Goal: Task Accomplishment & Management: Complete application form

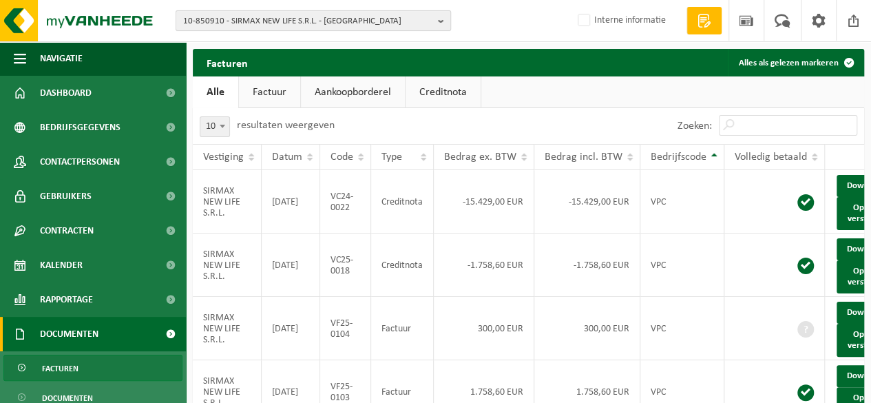
click at [440, 20] on b "button" at bounding box center [444, 20] width 12 height 19
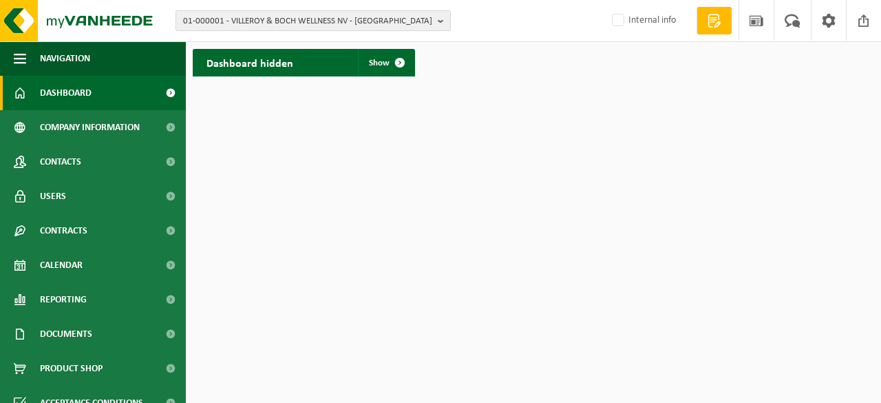
click at [440, 19] on b "button" at bounding box center [444, 20] width 12 height 19
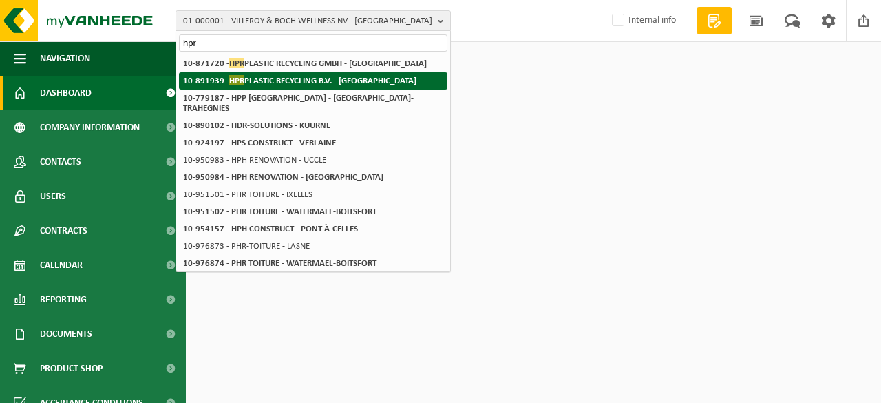
type input "hpr"
click at [310, 82] on strong "10-891939 - HPR PLASTIC RECYCLING B.V. - ENSCHEDE" at bounding box center [299, 80] width 233 height 10
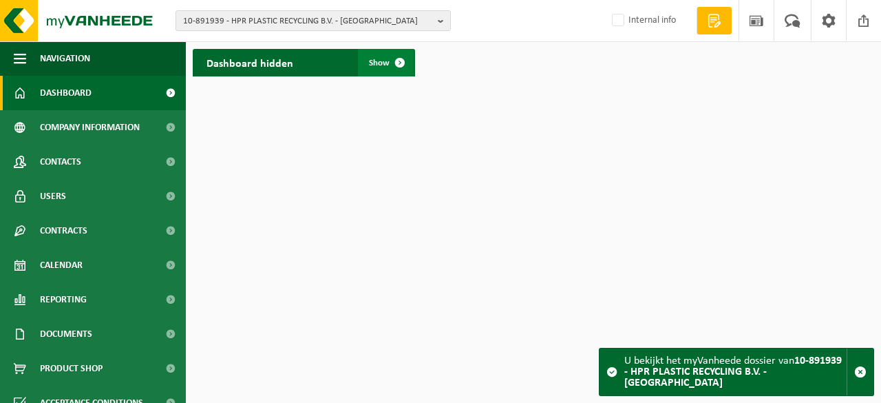
click at [384, 63] on span "Show" at bounding box center [379, 62] width 21 height 9
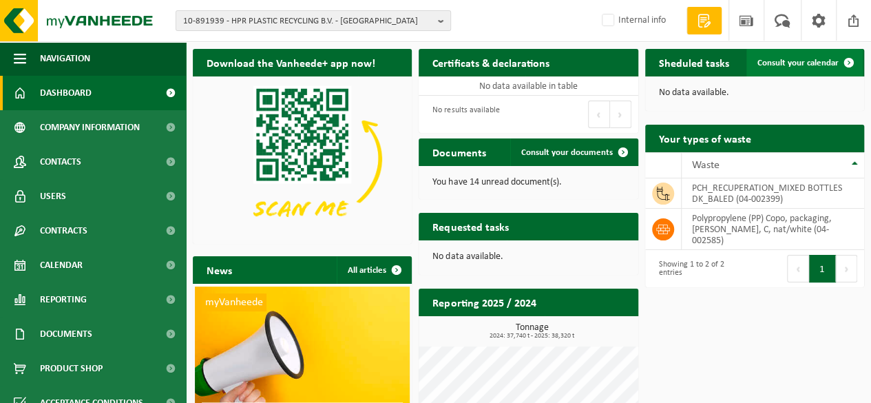
click at [800, 61] on span "Consult your calendar" at bounding box center [797, 62] width 81 height 9
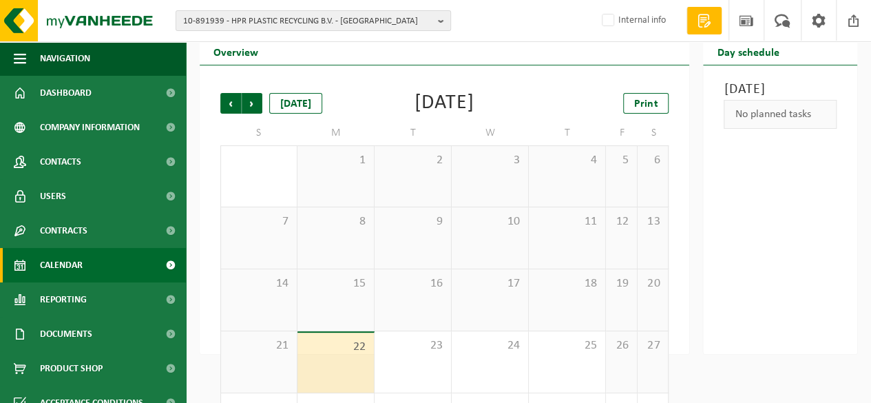
scroll to position [69, 0]
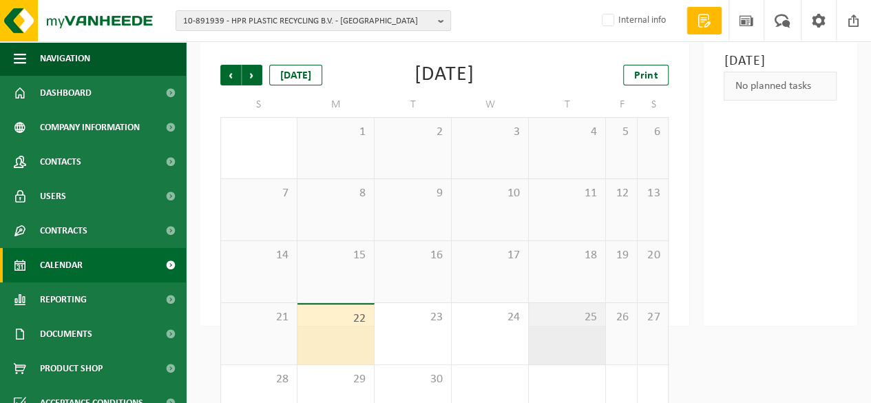
click at [573, 325] on span "25" at bounding box center [566, 317] width 63 height 15
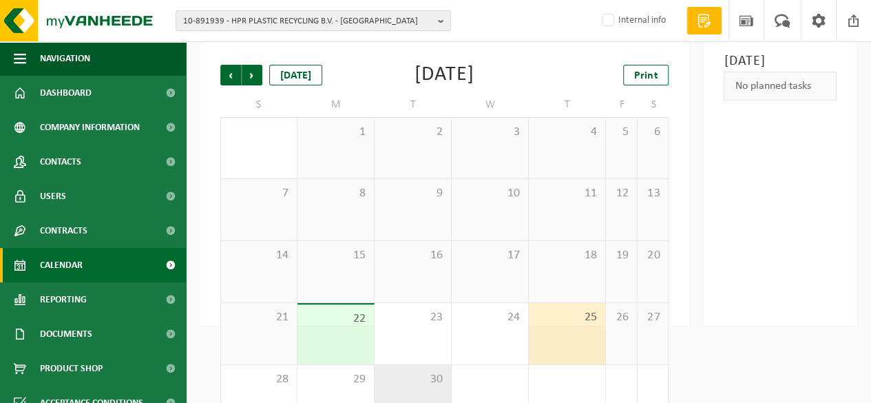
click at [413, 382] on span "30" at bounding box center [412, 379] width 63 height 15
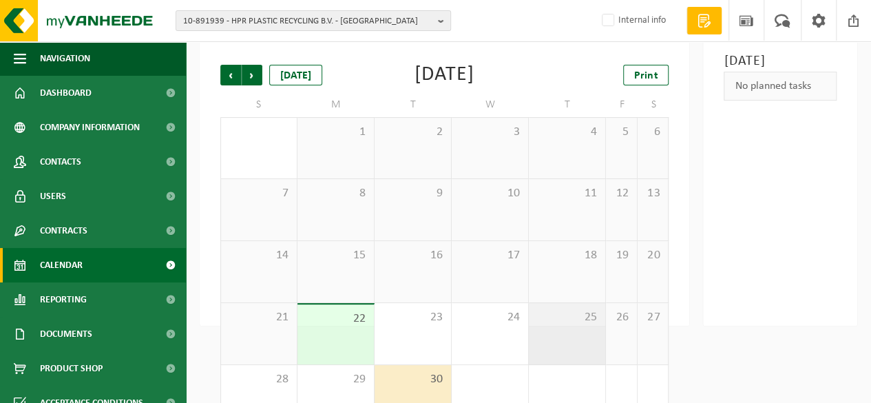
click at [573, 338] on div "25" at bounding box center [567, 333] width 76 height 61
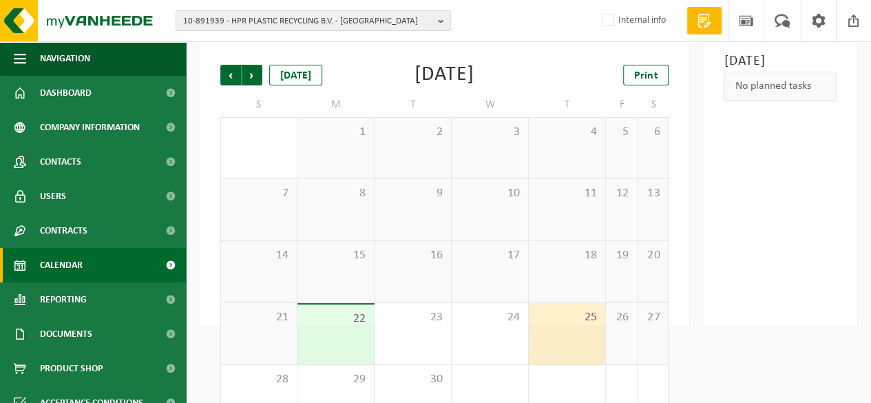
scroll to position [0, 0]
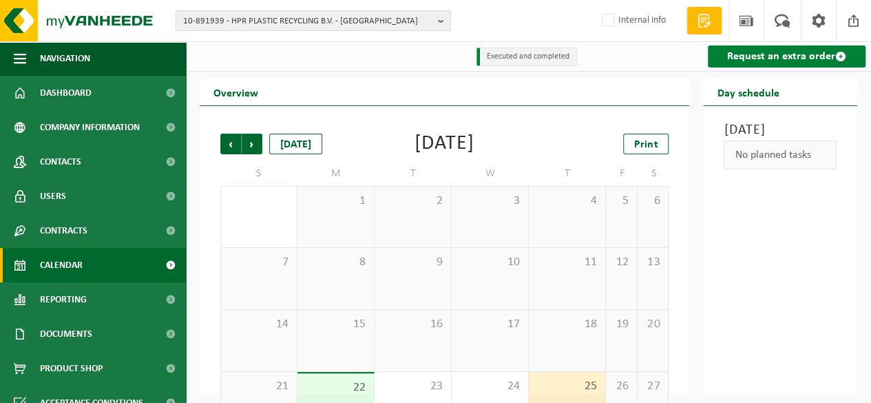
click at [763, 54] on link "Request an extra order" at bounding box center [787, 56] width 158 height 22
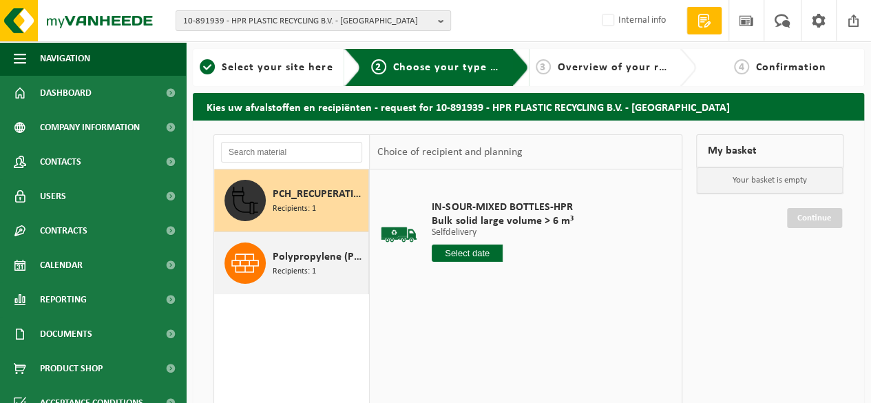
click at [295, 268] on span "Recipients: 1" at bounding box center [294, 271] width 43 height 13
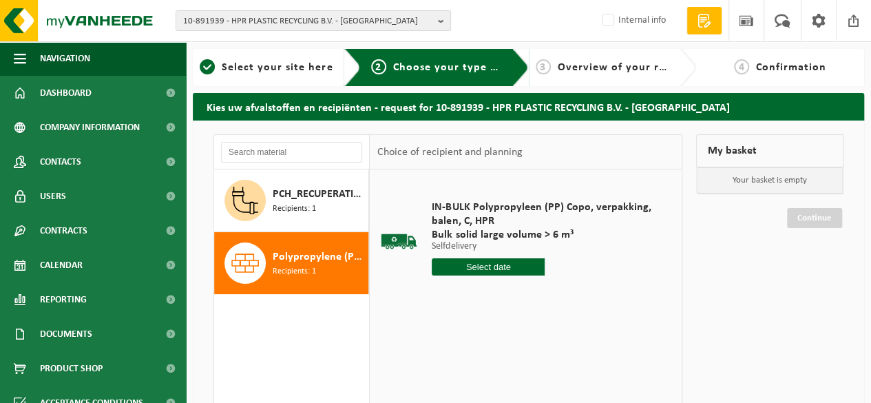
click at [491, 265] on input "text" at bounding box center [488, 266] width 113 height 17
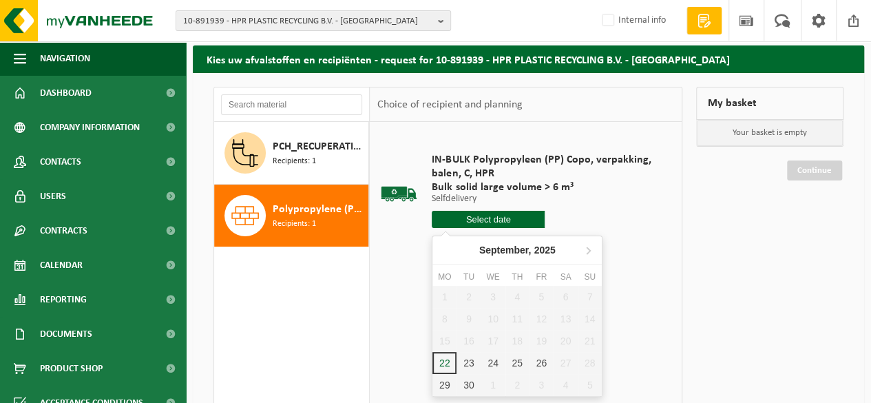
scroll to position [69, 0]
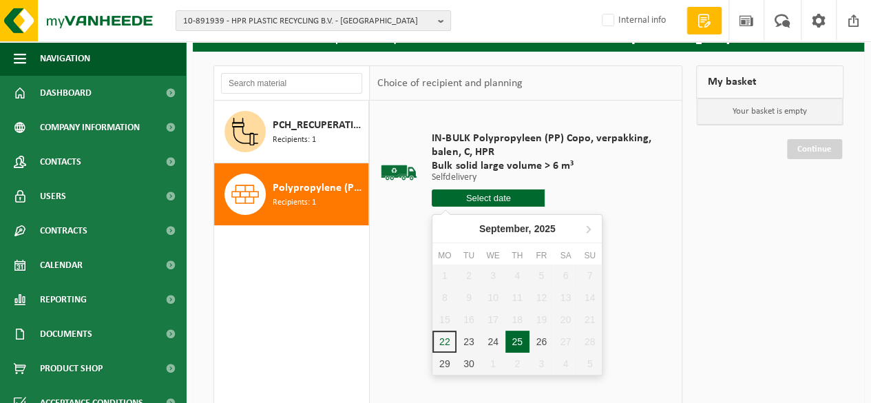
click at [517, 344] on div "25" at bounding box center [517, 341] width 24 height 22
type input "From 2025-09-25"
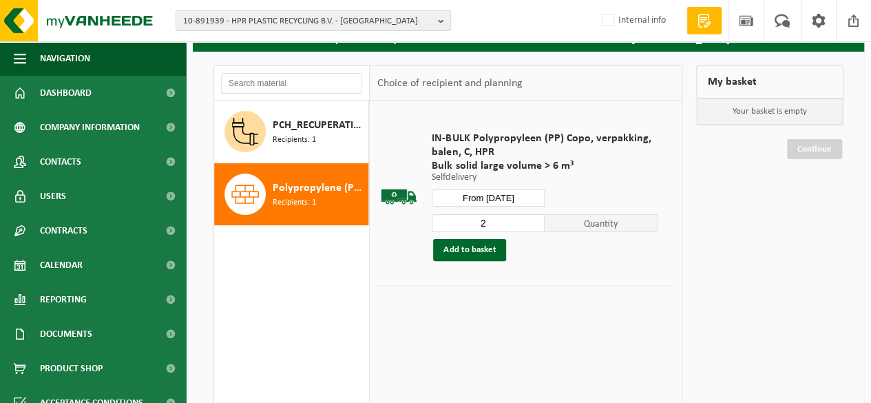
type input "2"
click at [533, 218] on input "2" at bounding box center [488, 223] width 113 height 18
click at [469, 253] on button "Add to basket" at bounding box center [469, 250] width 73 height 22
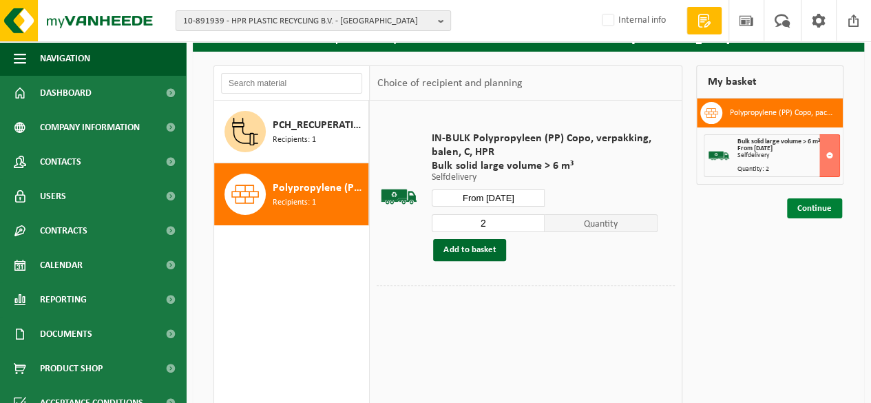
click at [815, 207] on link "Continue" at bounding box center [814, 208] width 55 height 20
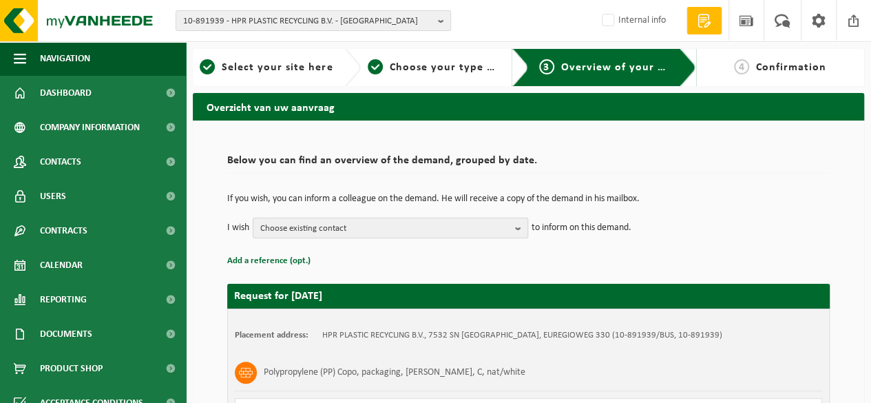
click at [520, 226] on b "button" at bounding box center [521, 227] width 12 height 19
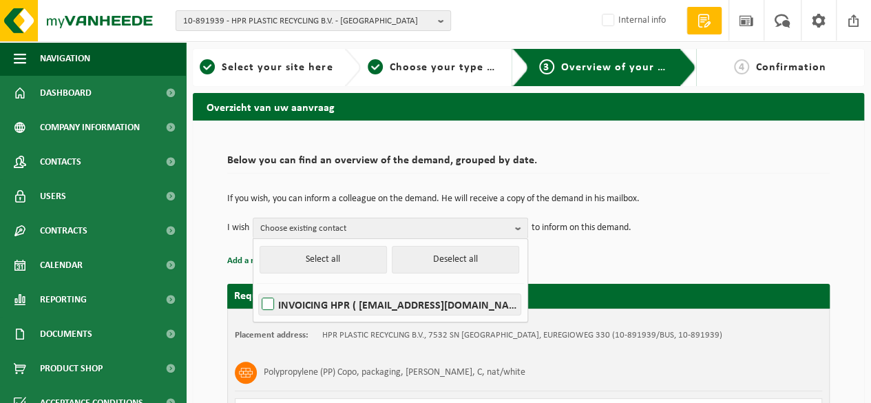
click at [337, 306] on label "INVOICING HPR ( invoice@hpr-recycling.com )" at bounding box center [390, 304] width 262 height 21
click at [257, 287] on input "INVOICING HPR ( invoice@hpr-recycling.com )" at bounding box center [256, 286] width 1 height 1
checkbox input "true"
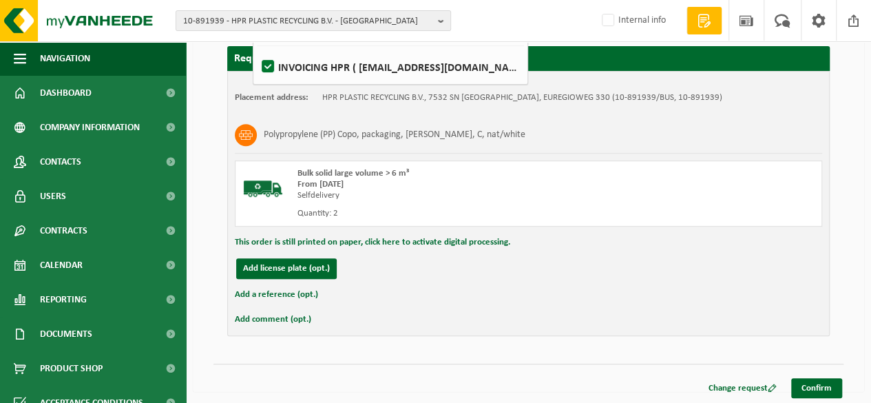
scroll to position [238, 0]
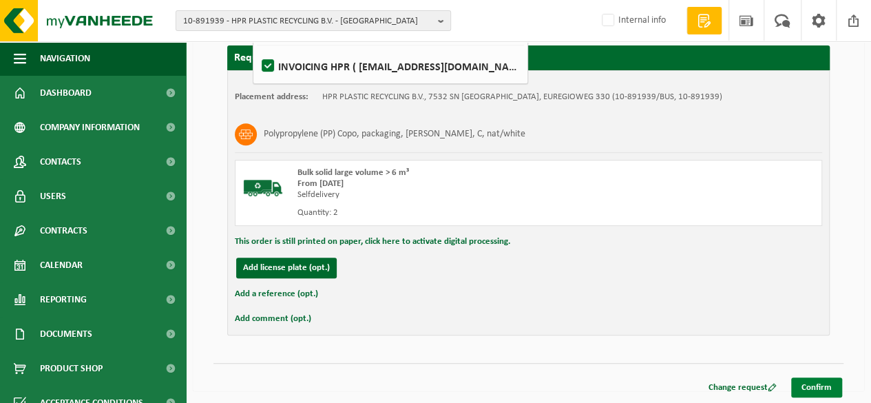
click at [813, 385] on link "Confirm" at bounding box center [816, 387] width 51 height 20
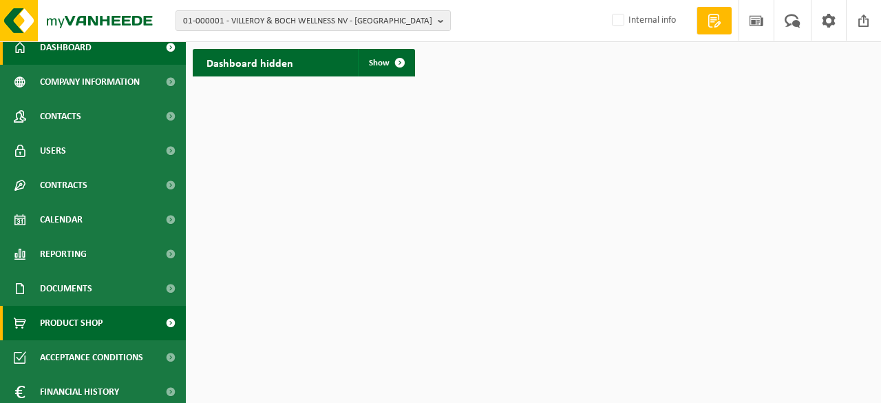
scroll to position [85, 0]
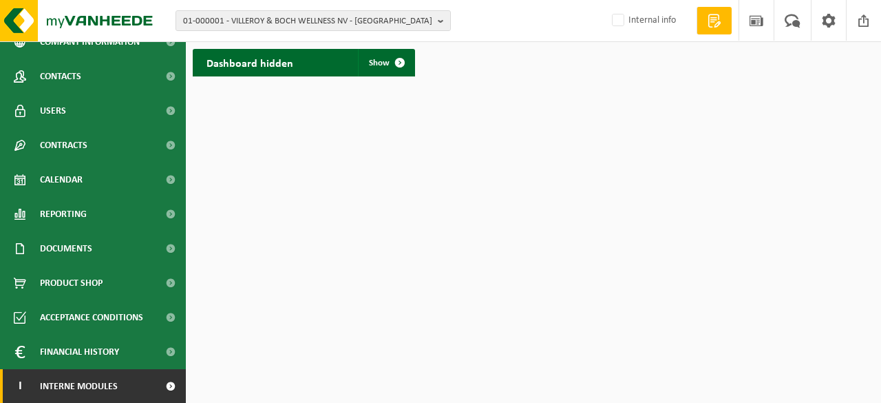
click at [155, 387] on span at bounding box center [170, 386] width 31 height 34
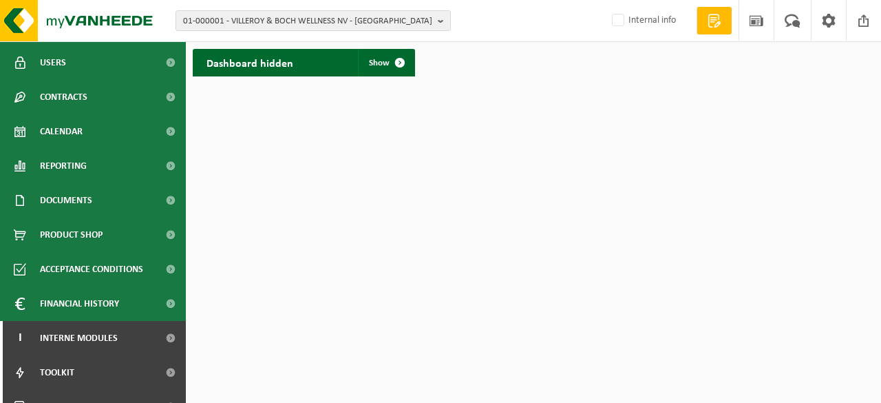
scroll to position [189, 0]
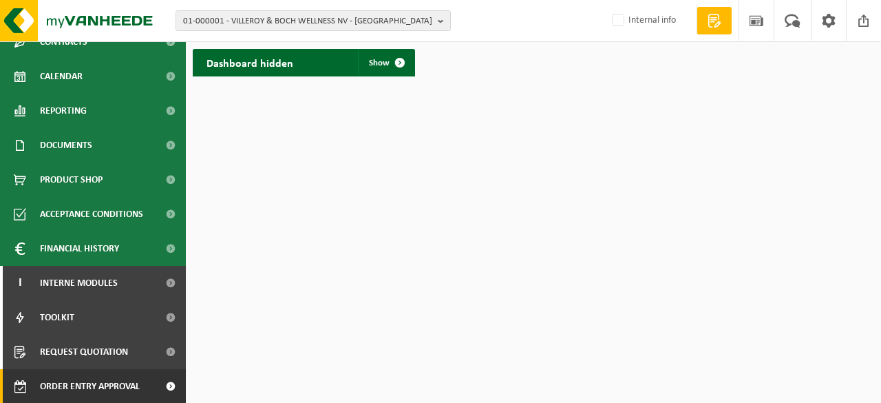
click at [161, 387] on span at bounding box center [170, 386] width 31 height 34
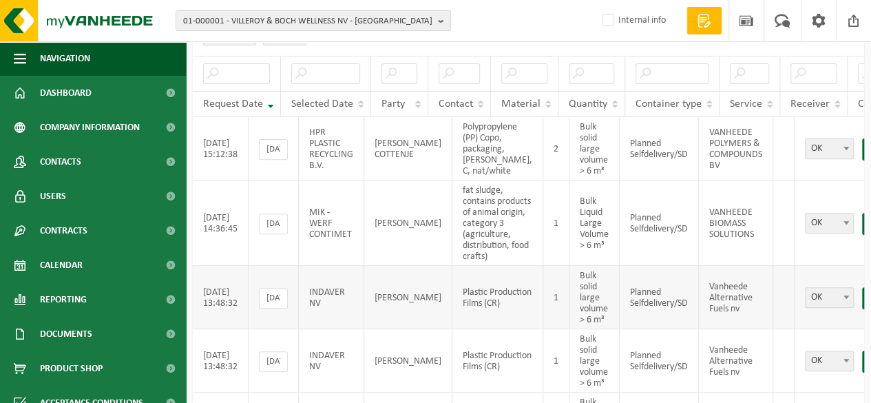
scroll to position [206, 0]
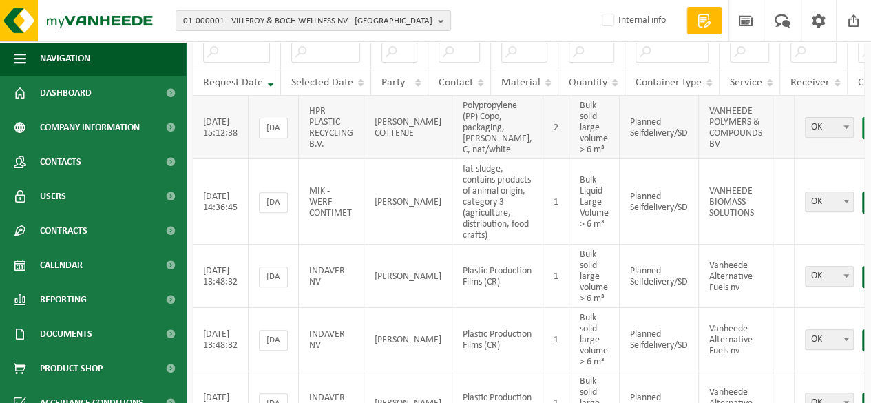
click at [862, 127] on link "Save" at bounding box center [881, 128] width 38 height 22
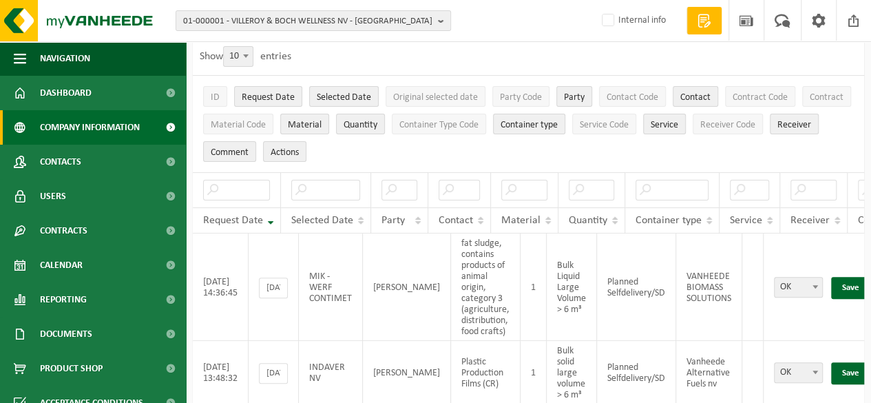
scroll to position [0, 0]
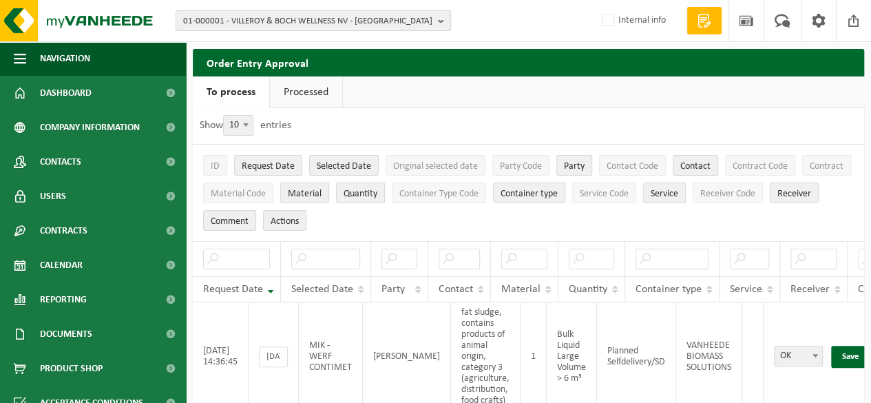
click at [447, 18] on b "button" at bounding box center [444, 20] width 12 height 19
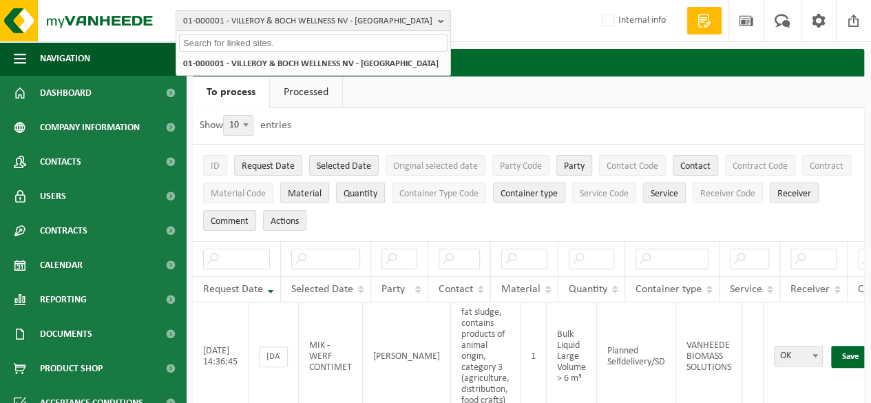
click at [286, 41] on input "text" at bounding box center [313, 42] width 268 height 17
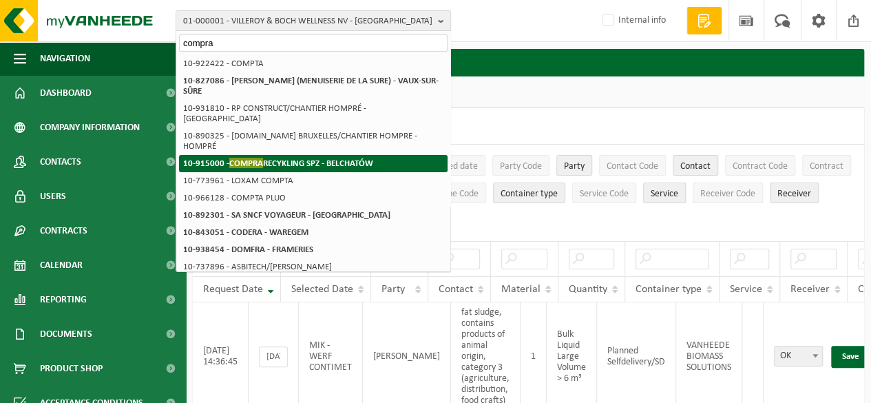
type input "compra"
click at [270, 158] on strong "10-915000 - COMPRA RECYKLING SPZ - BELCHATÓW" at bounding box center [278, 163] width 190 height 10
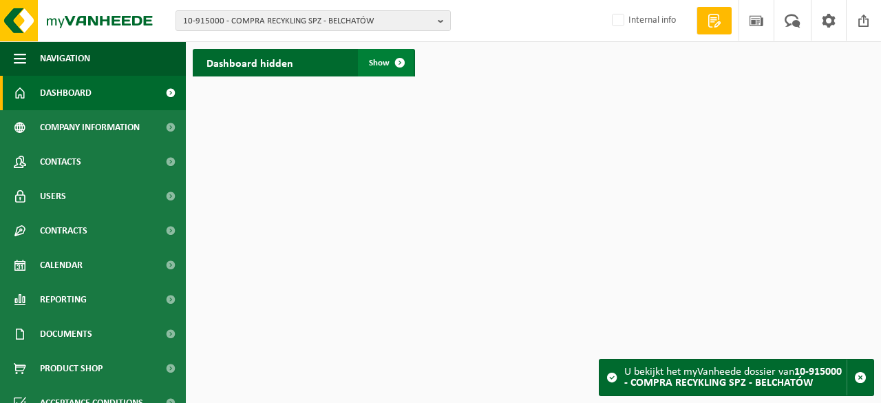
click at [376, 62] on span "Show" at bounding box center [379, 62] width 21 height 9
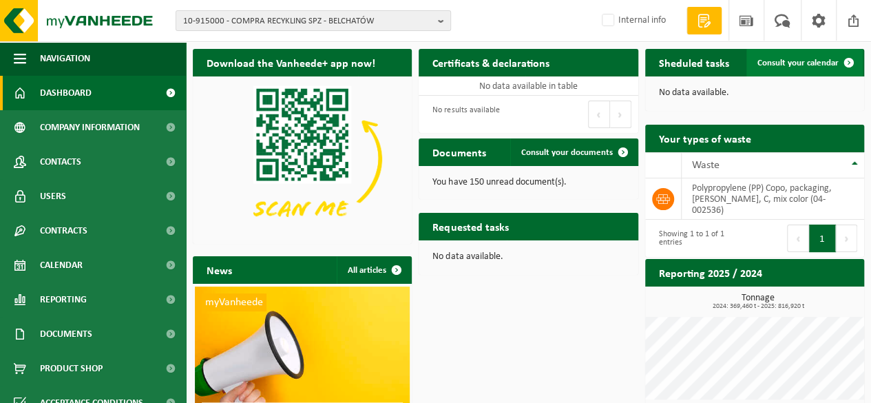
click at [786, 63] on span "Consult your calendar" at bounding box center [797, 62] width 81 height 9
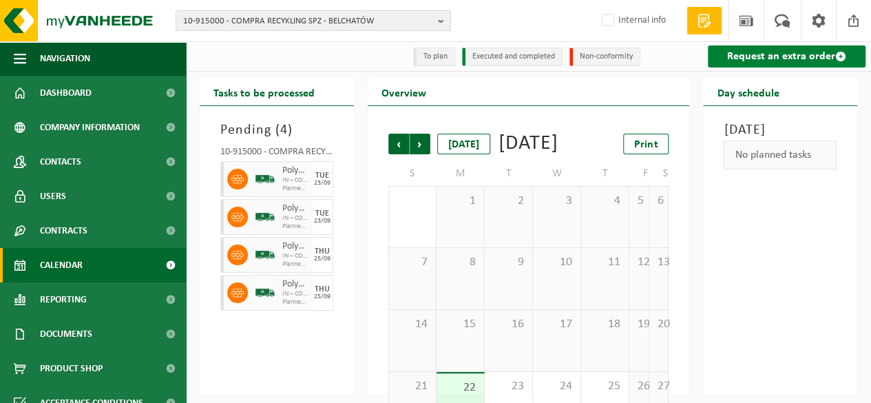
click at [772, 61] on link "Request an extra order" at bounding box center [787, 56] width 158 height 22
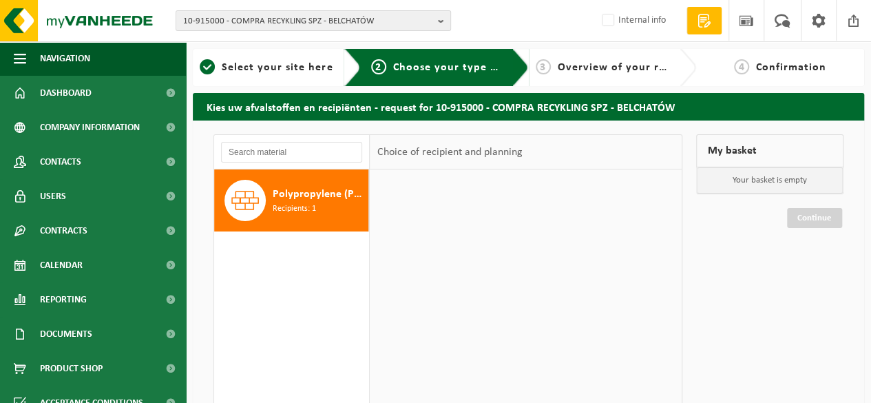
click at [308, 202] on span "Recipients: 1" at bounding box center [294, 208] width 43 height 13
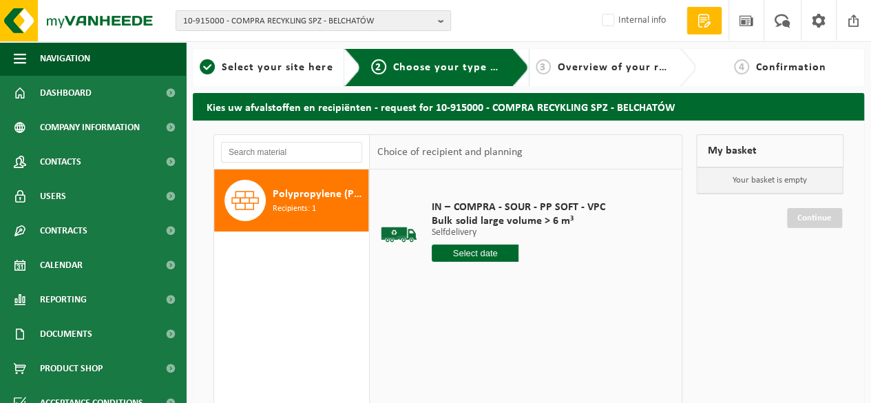
click at [472, 255] on input "text" at bounding box center [475, 252] width 87 height 17
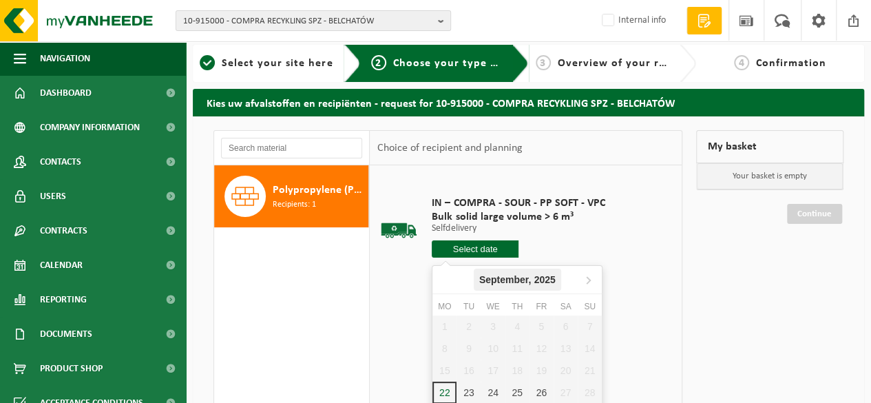
scroll to position [206, 0]
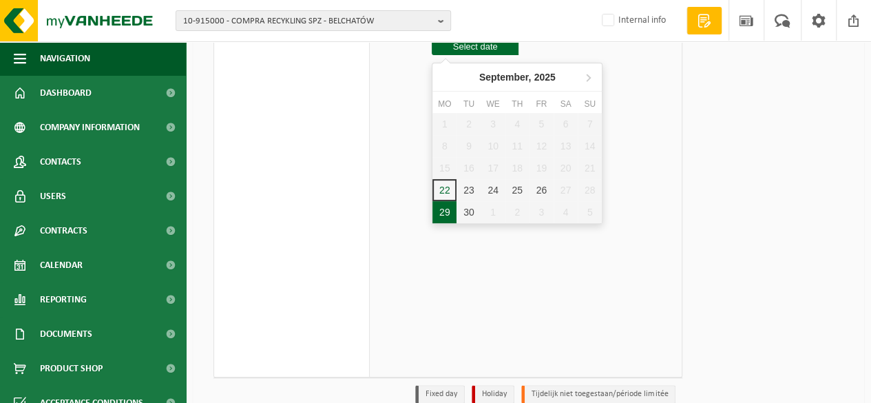
click at [449, 218] on div "29" at bounding box center [444, 212] width 24 height 22
type input "From [DATE]"
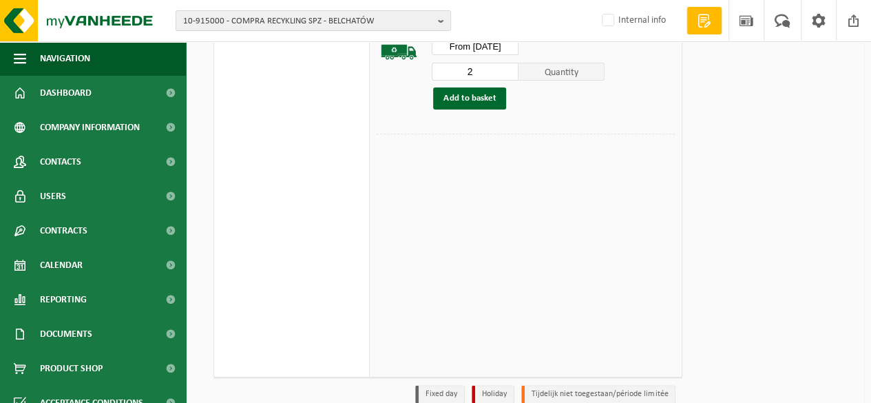
type input "2"
click at [509, 68] on input "2" at bounding box center [475, 72] width 87 height 18
click at [471, 97] on button "Add to basket" at bounding box center [469, 98] width 73 height 22
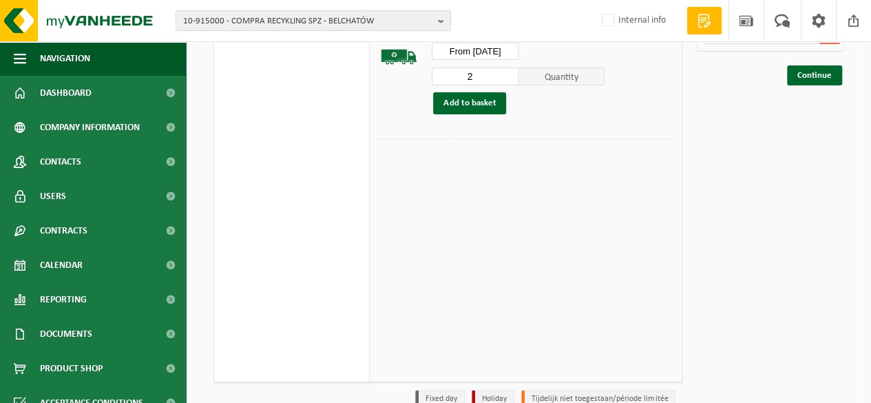
scroll to position [69, 0]
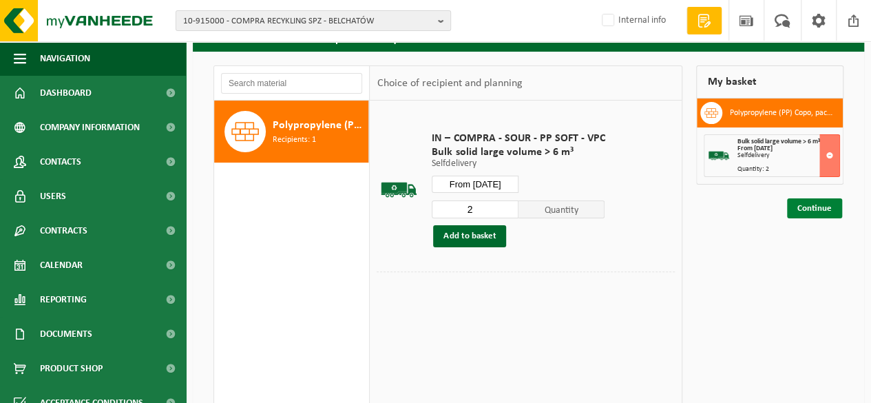
click at [812, 206] on link "Continue" at bounding box center [814, 208] width 55 height 20
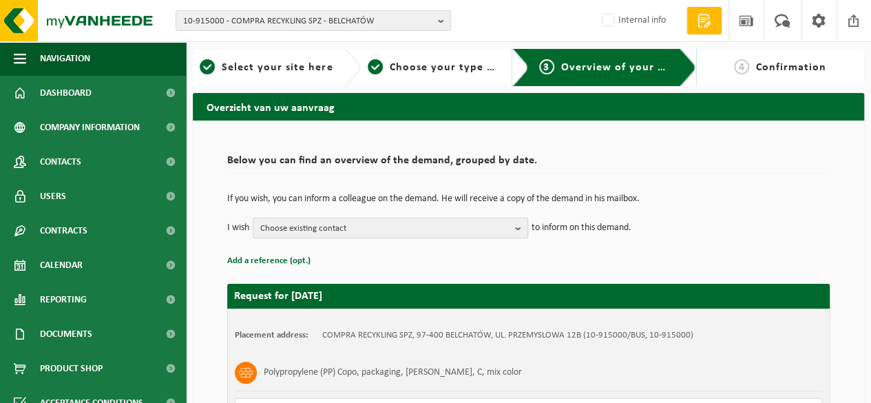
click at [520, 228] on b "button" at bounding box center [521, 227] width 12 height 19
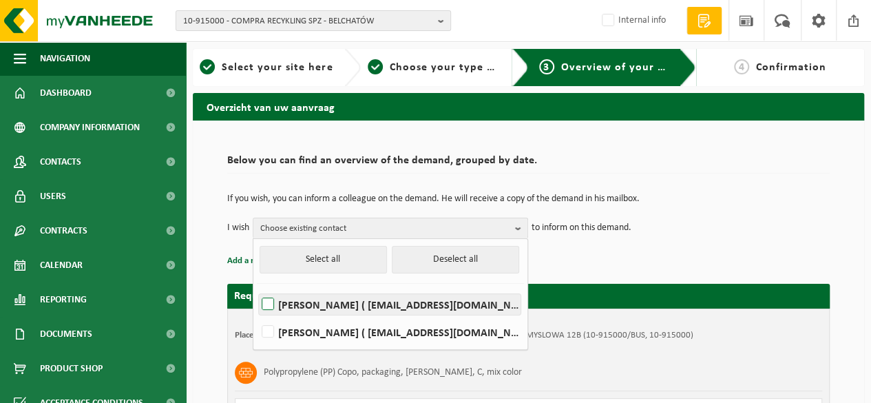
click at [262, 298] on label "[PERSON_NAME] ( [EMAIL_ADDRESS][DOMAIN_NAME] )" at bounding box center [390, 304] width 262 height 21
click at [257, 287] on input "[PERSON_NAME] ( [EMAIL_ADDRESS][DOMAIN_NAME] )" at bounding box center [256, 286] width 1 height 1
checkbox input "true"
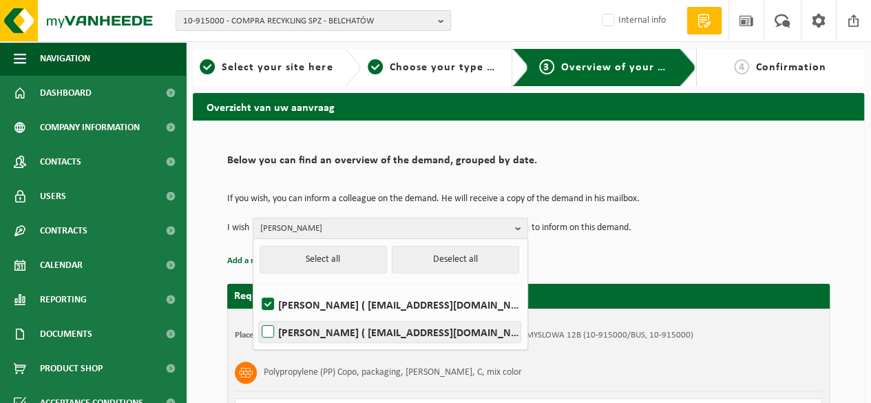
click at [270, 336] on label "[PERSON_NAME] ( [EMAIL_ADDRESS][DOMAIN_NAME] )" at bounding box center [390, 331] width 262 height 21
click at [257, 315] on input "[PERSON_NAME] ( [EMAIL_ADDRESS][DOMAIN_NAME] )" at bounding box center [256, 314] width 1 height 1
checkbox input "true"
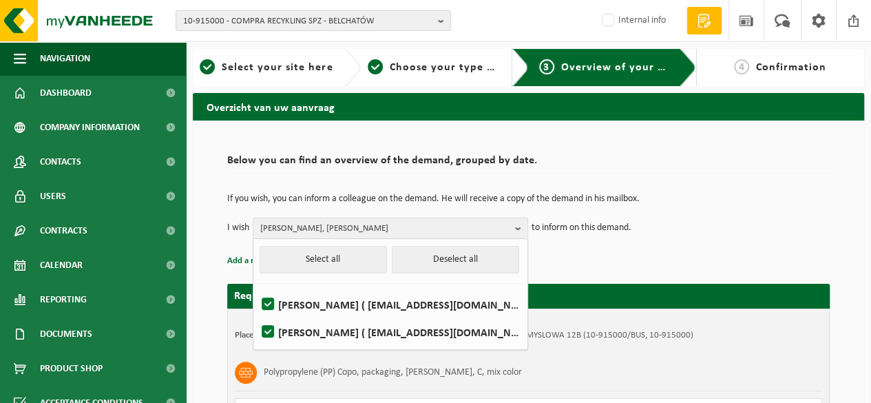
click at [734, 248] on div "If you wish, you can inform a colleague on the demand. He will receive a copy o…" at bounding box center [528, 216] width 602 height 72
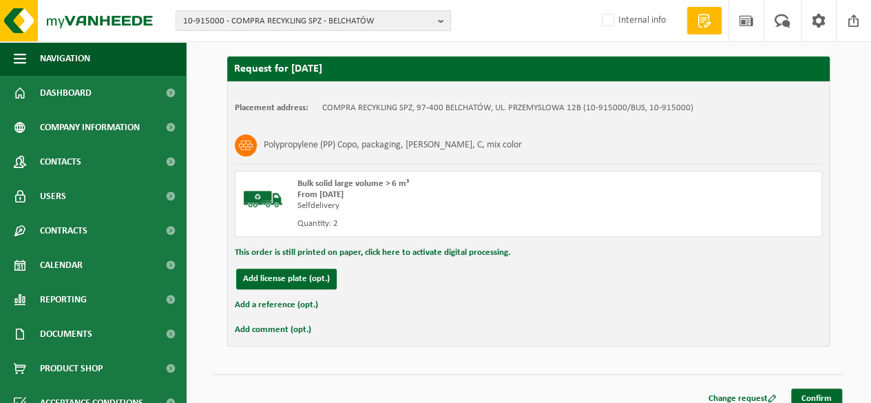
scroll to position [238, 0]
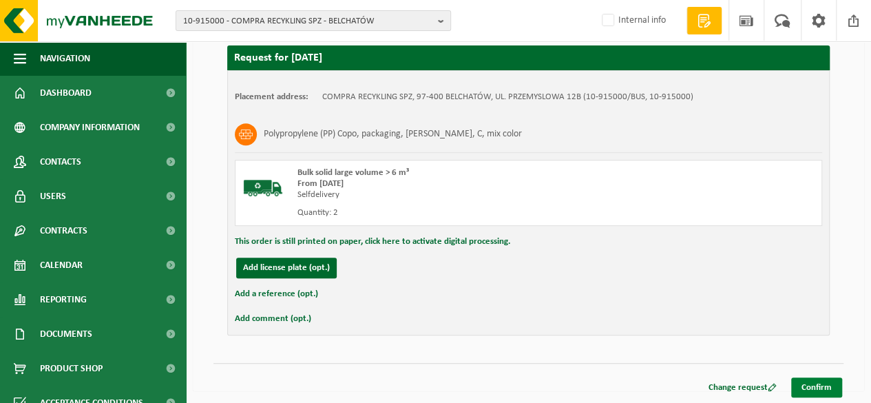
click at [815, 387] on link "Confirm" at bounding box center [816, 387] width 51 height 20
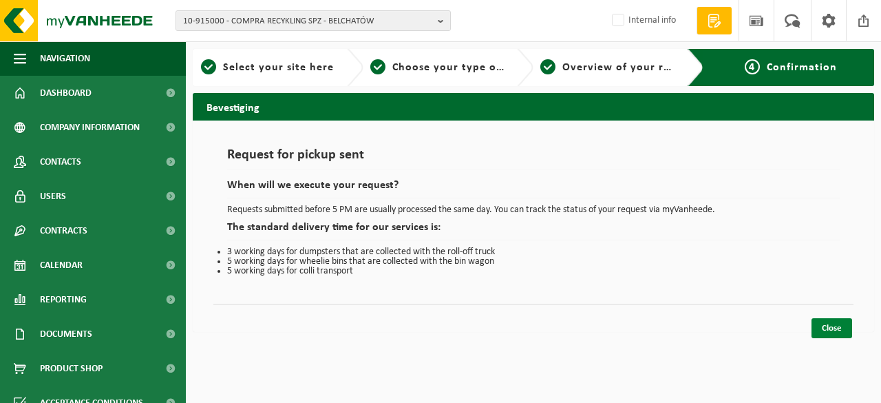
click at [838, 321] on link "Close" at bounding box center [831, 328] width 41 height 20
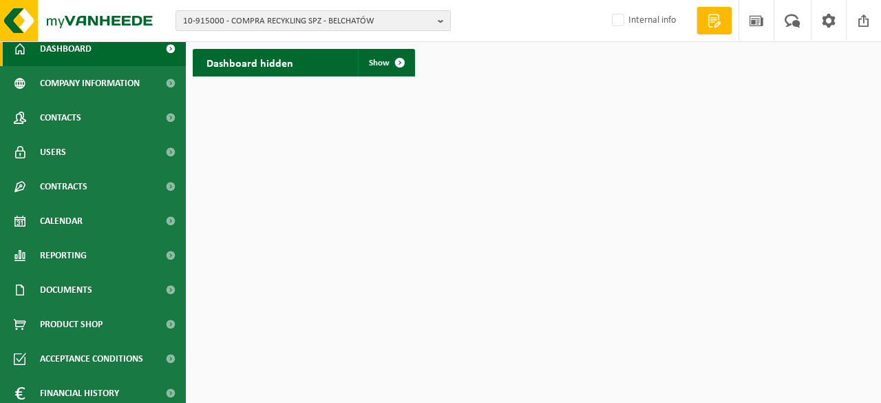
scroll to position [85, 0]
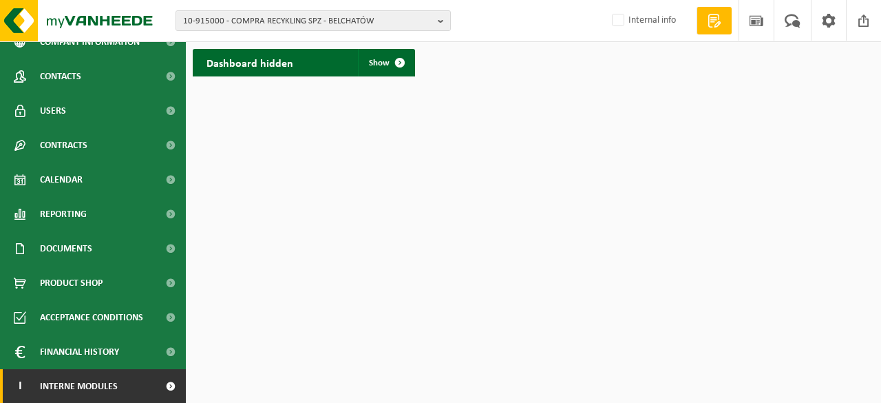
click at [162, 385] on span at bounding box center [170, 386] width 31 height 34
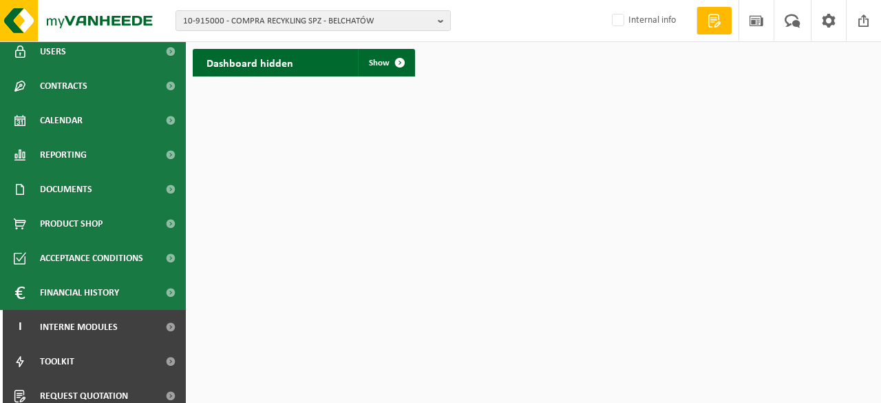
scroll to position [189, 0]
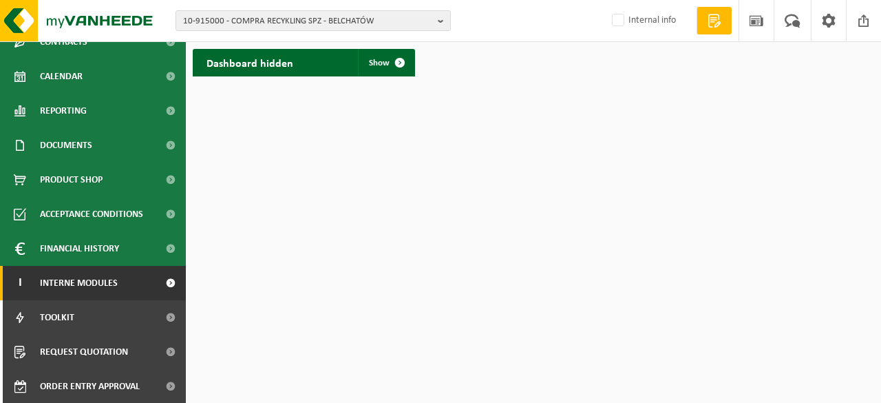
click at [95, 284] on span "Interne modules" at bounding box center [79, 283] width 78 height 34
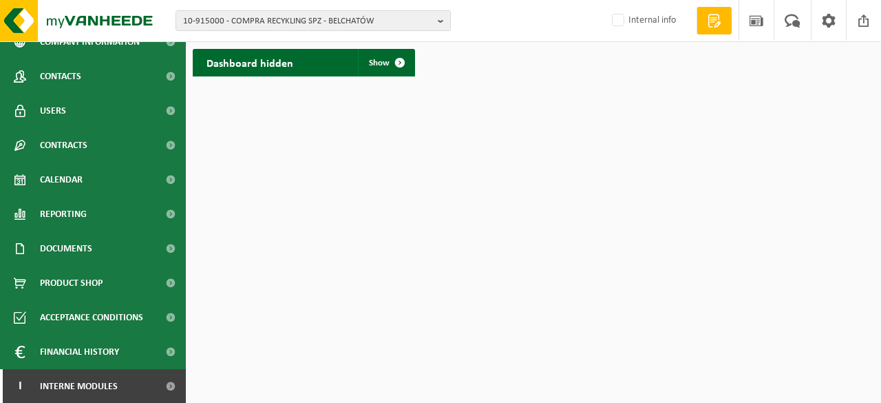
scroll to position [85, 0]
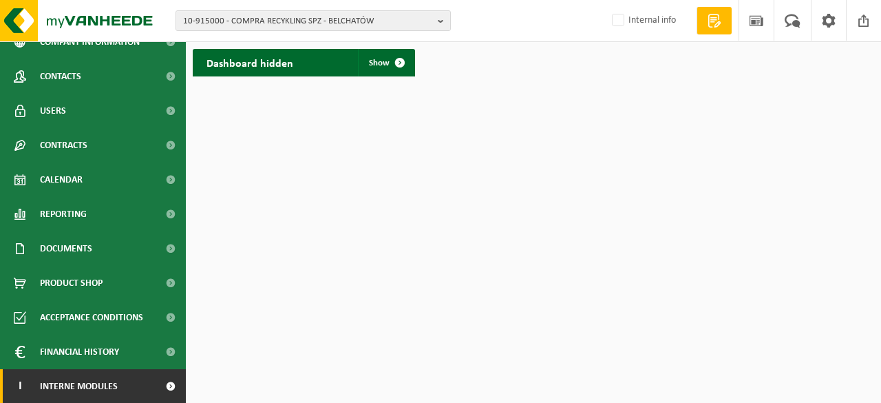
click at [164, 392] on span at bounding box center [170, 386] width 31 height 34
click at [158, 385] on span at bounding box center [170, 386] width 31 height 34
click at [160, 383] on span at bounding box center [170, 386] width 31 height 34
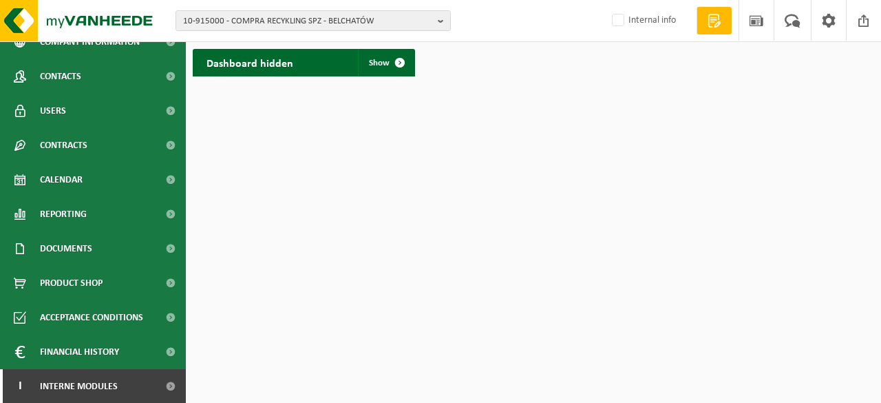
scroll to position [189, 0]
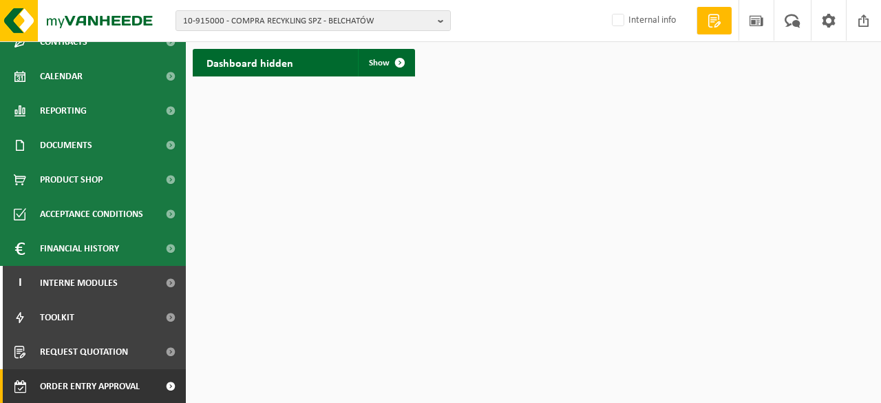
click at [109, 387] on span "Order entry approval" at bounding box center [90, 386] width 100 height 34
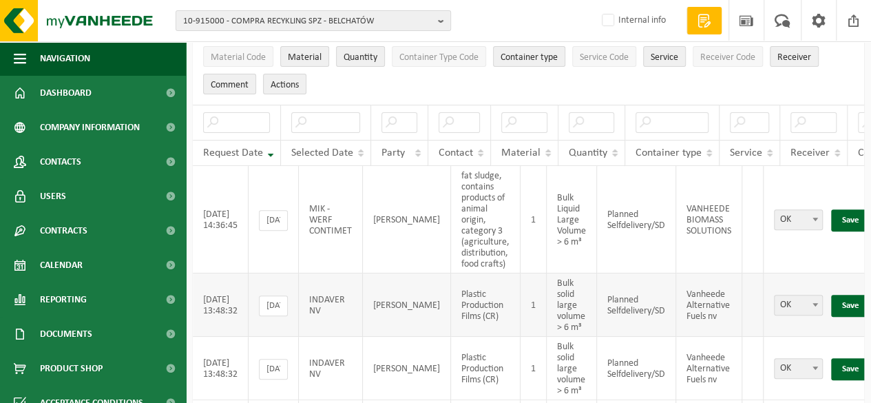
scroll to position [138, 0]
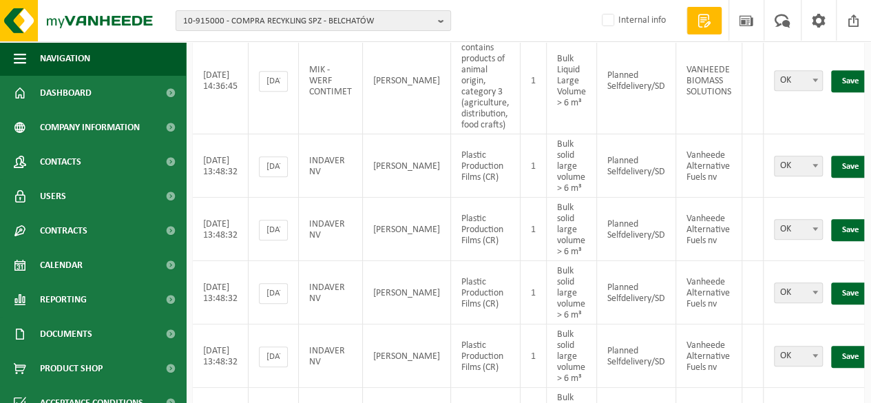
scroll to position [189, 0]
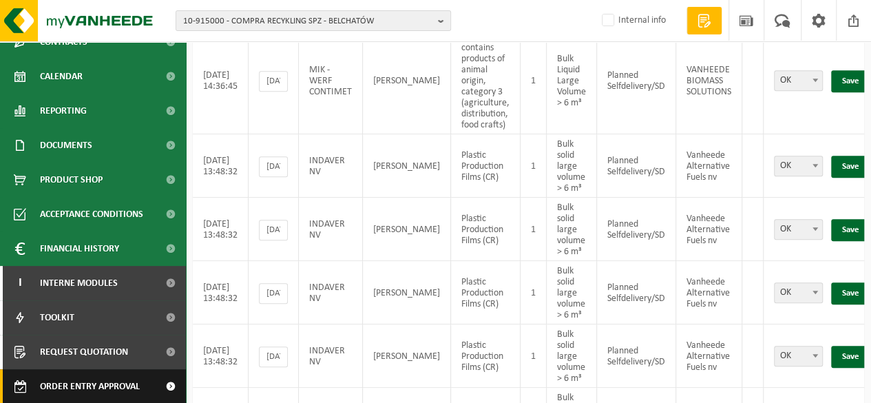
click at [155, 385] on span at bounding box center [170, 386] width 31 height 34
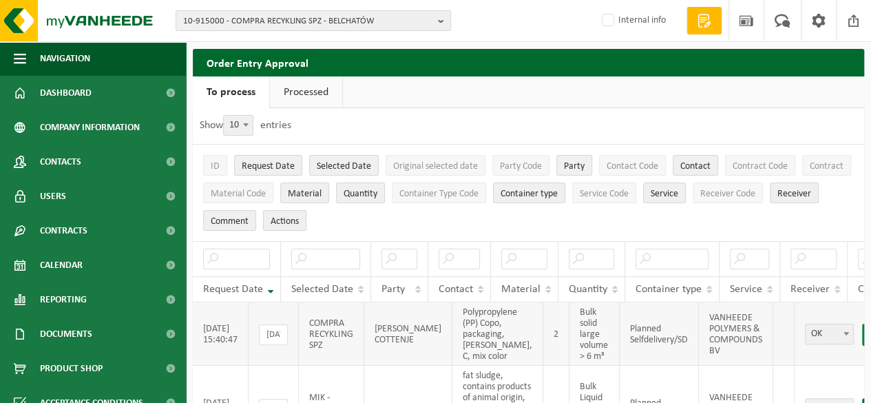
click at [862, 332] on link "Save" at bounding box center [881, 334] width 38 height 22
